Goal: Find specific page/section: Find specific page/section

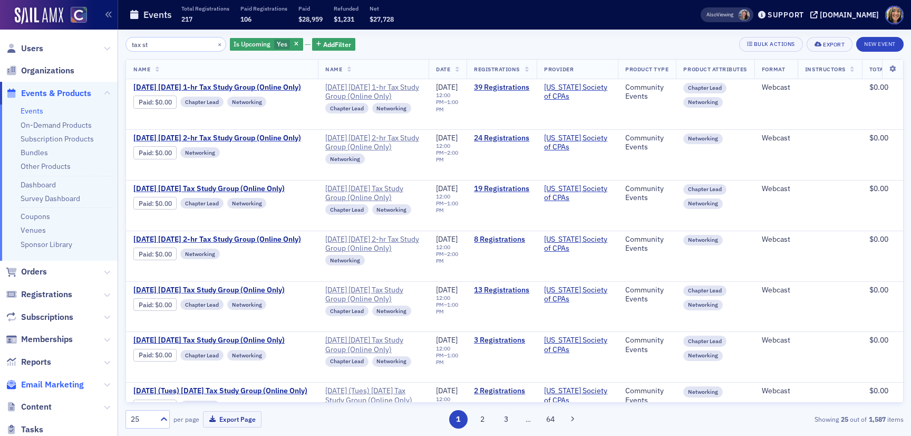
click at [66, 383] on span "Email Marketing" at bounding box center [52, 385] width 63 height 12
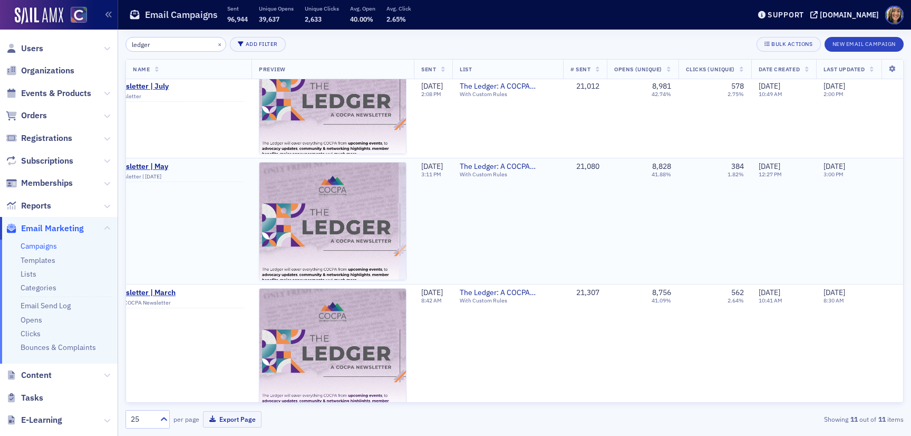
scroll to position [0, 131]
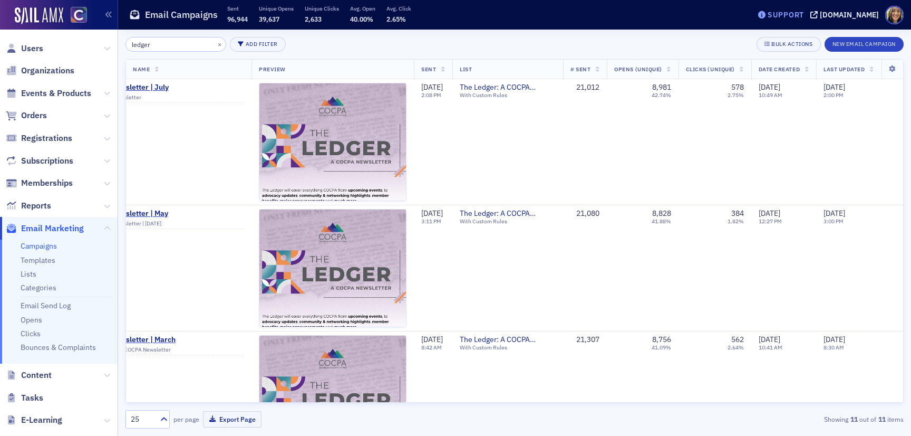
type input "ledger"
